Goal: Find specific fact: Find specific fact

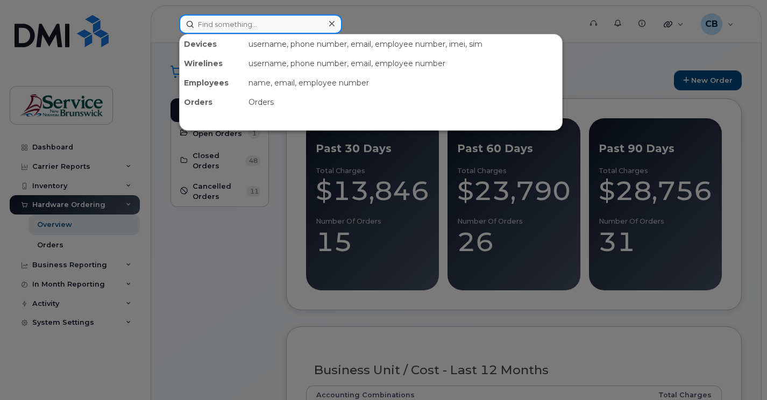
click at [217, 20] on input at bounding box center [260, 24] width 163 height 19
paste input "5068562309"
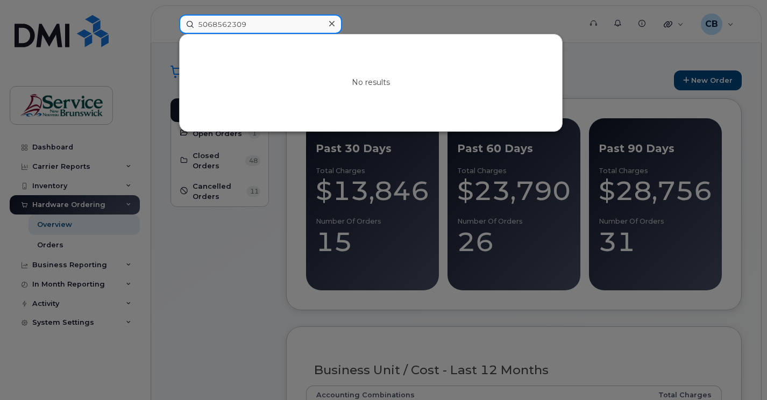
drag, startPoint x: 248, startPoint y: 23, endPoint x: 192, endPoint y: 24, distance: 55.9
click at [192, 24] on input "5068562309" at bounding box center [260, 24] width 163 height 19
paste input "5062327903"
click at [199, 24] on input "5062327903" at bounding box center [260, 24] width 163 height 19
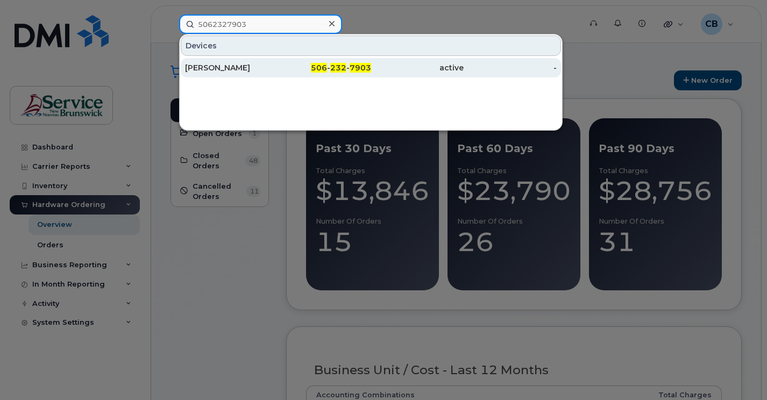
type input "5062327903"
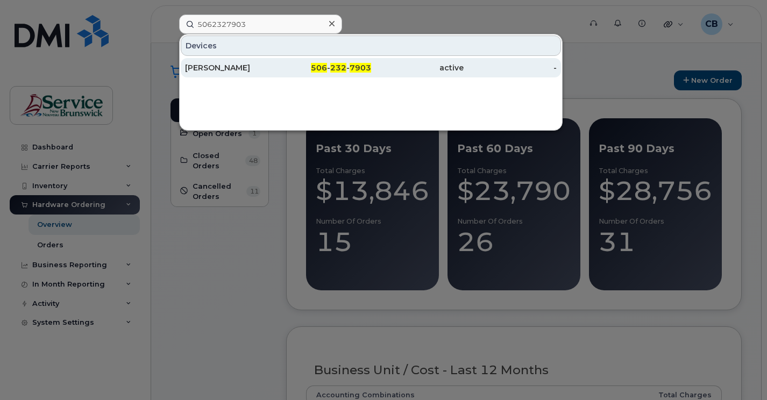
click at [320, 70] on span "506" at bounding box center [319, 68] width 16 height 10
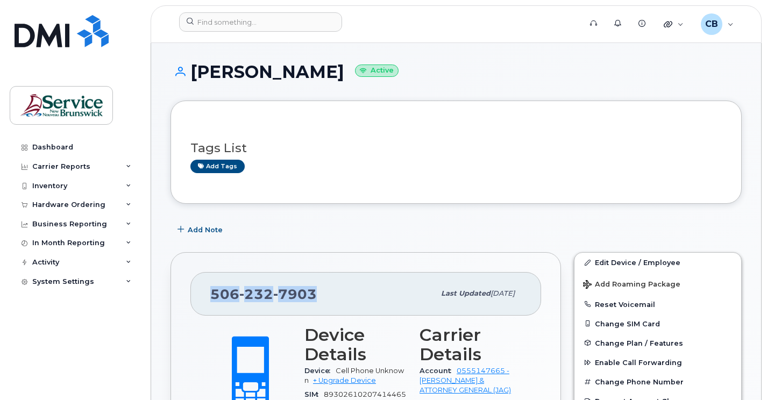
drag, startPoint x: 299, startPoint y: 289, endPoint x: 210, endPoint y: 298, distance: 89.7
click at [210, 298] on div "[PHONE_NUMBER] Last updated [DATE]" at bounding box center [365, 293] width 351 height 43
copy span "[PHONE_NUMBER]"
